Goal: Task Accomplishment & Management: Manage account settings

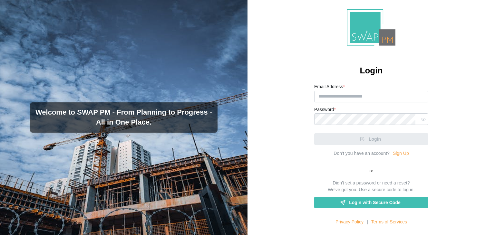
click at [356, 102] on form "Email Address * Password * Login" at bounding box center [371, 114] width 114 height 63
click at [357, 98] on input "Email Address *" at bounding box center [371, 97] width 114 height 12
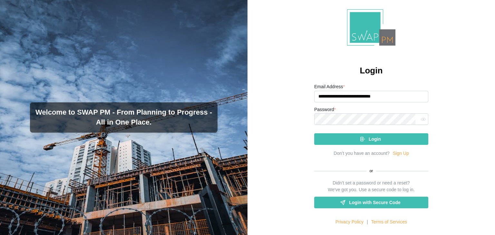
click at [356, 140] on div "Login" at bounding box center [371, 139] width 104 height 11
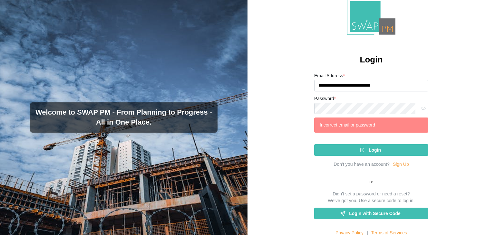
click at [423, 106] on button "button" at bounding box center [423, 108] width 8 height 8
click at [298, 103] on div "**********" at bounding box center [372, 117] width 248 height 235
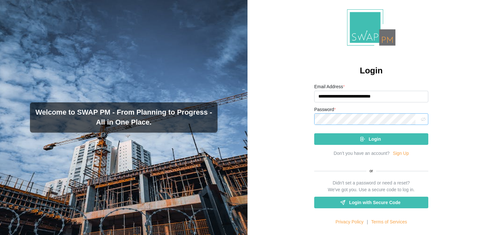
click at [314, 133] on button "Login" at bounding box center [371, 139] width 114 height 12
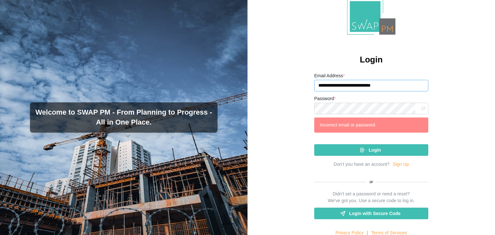
click at [373, 89] on input "**********" at bounding box center [371, 86] width 114 height 12
type input "**********"
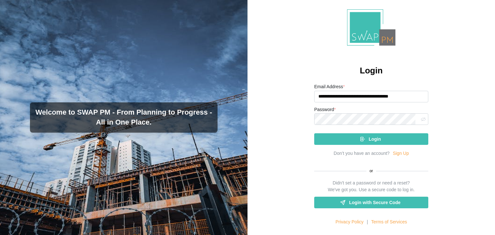
click at [357, 139] on div "Login" at bounding box center [371, 139] width 104 height 11
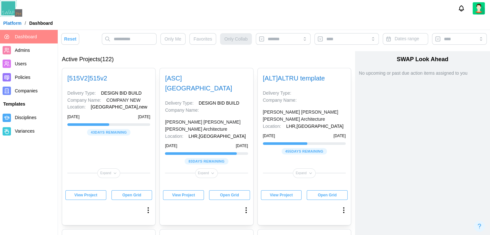
click at [26, 90] on span "Companies" at bounding box center [26, 90] width 23 height 5
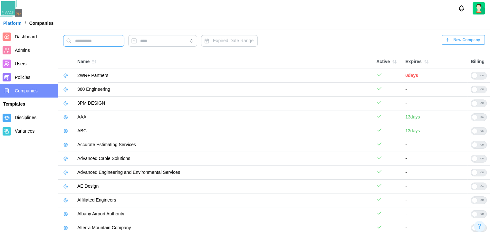
click at [103, 36] on input "text" at bounding box center [93, 41] width 61 height 12
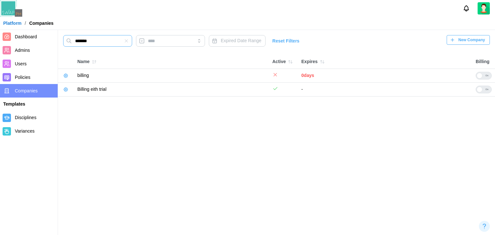
type input "*******"
click at [63, 90] on icon "button" at bounding box center [65, 89] width 5 height 5
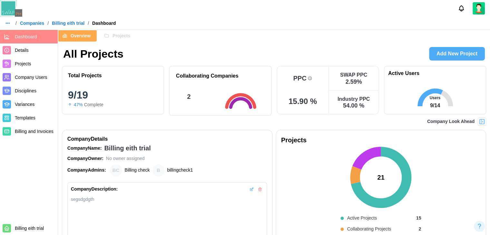
click at [478, 123] on div "Company Look Ahead" at bounding box center [457, 122] width 59 height 8
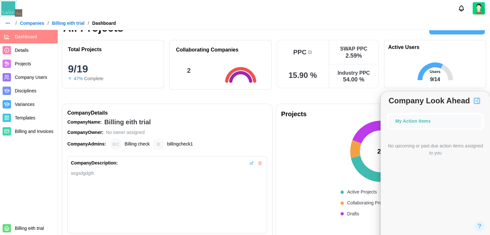
scroll to position [64, 0]
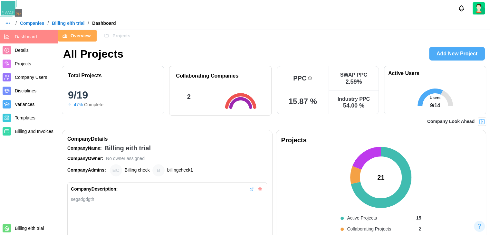
click at [483, 120] on img at bounding box center [482, 122] width 6 height 6
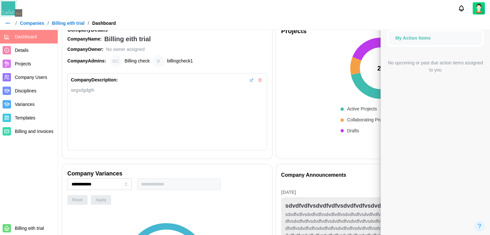
scroll to position [64, 0]
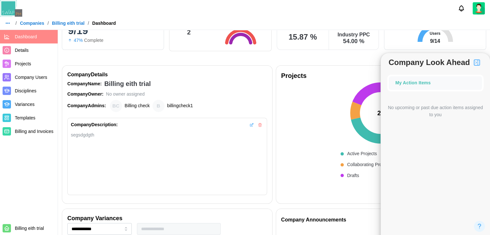
click at [59, 22] on link "Billing eith trial" at bounding box center [68, 23] width 33 height 5
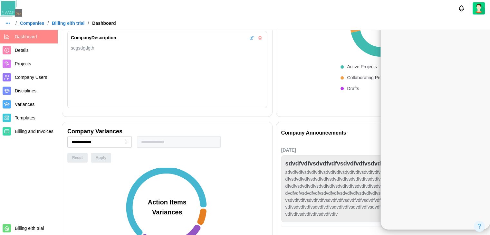
scroll to position [103, 0]
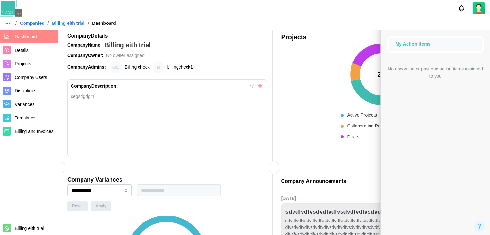
click at [36, 23] on link "Companies" at bounding box center [32, 23] width 24 height 5
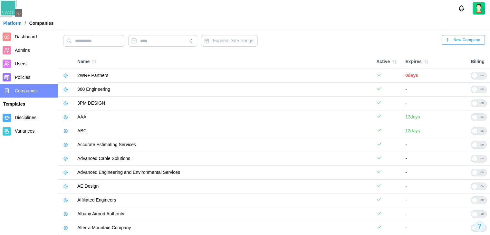
click at [477, 8] on img at bounding box center [479, 8] width 12 height 12
click at [474, 22] on div "My Profile" at bounding box center [475, 23] width 20 height 7
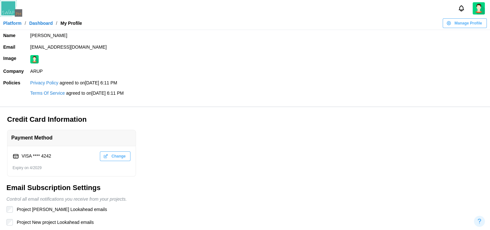
drag, startPoint x: 142, startPoint y: 44, endPoint x: 29, endPoint y: 51, distance: 113.1
click at [29, 51] on td "zulqarnain.khalil12345qwerty@codingcops.com" at bounding box center [258, 48] width 463 height 12
copy td "zulqarnain.khalil12345qwerty@codingcops.com"
click at [18, 23] on link "Platform" at bounding box center [12, 23] width 18 height 5
click at [44, 22] on link "Dashboard" at bounding box center [41, 23] width 24 height 5
